Goal: Navigation & Orientation: Find specific page/section

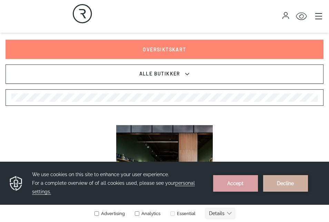
scroll to position [245, 0]
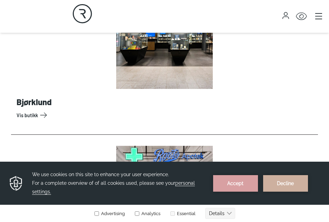
scroll to position [476, 0]
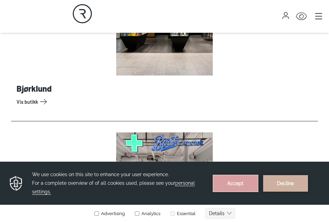
click at [247, 182] on button "Accept" at bounding box center [235, 183] width 45 height 17
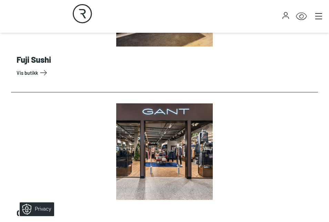
scroll to position [1620, 0]
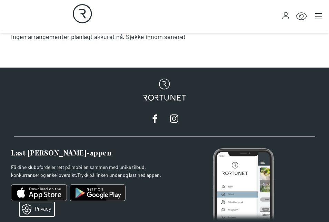
scroll to position [134, 0]
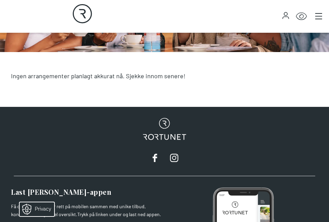
click at [170, 136] on icon "Rortunet" at bounding box center [164, 129] width 43 height 22
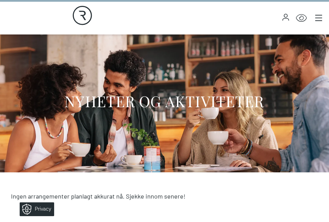
scroll to position [0, 0]
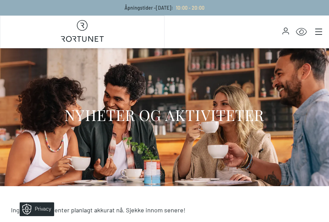
click at [284, 29] on icon "button" at bounding box center [286, 30] width 4 height 4
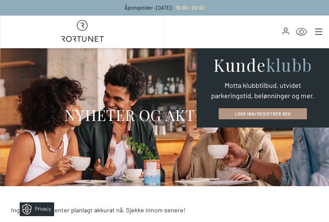
click at [275, 113] on link "LOGG INN/REGISTRER DEG" at bounding box center [263, 113] width 88 height 11
select select "NO"
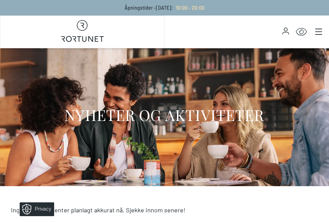
click at [301, 31] on icon "Click for Accessibility Features" at bounding box center [301, 32] width 11 height 8
